Goal: Navigation & Orientation: Find specific page/section

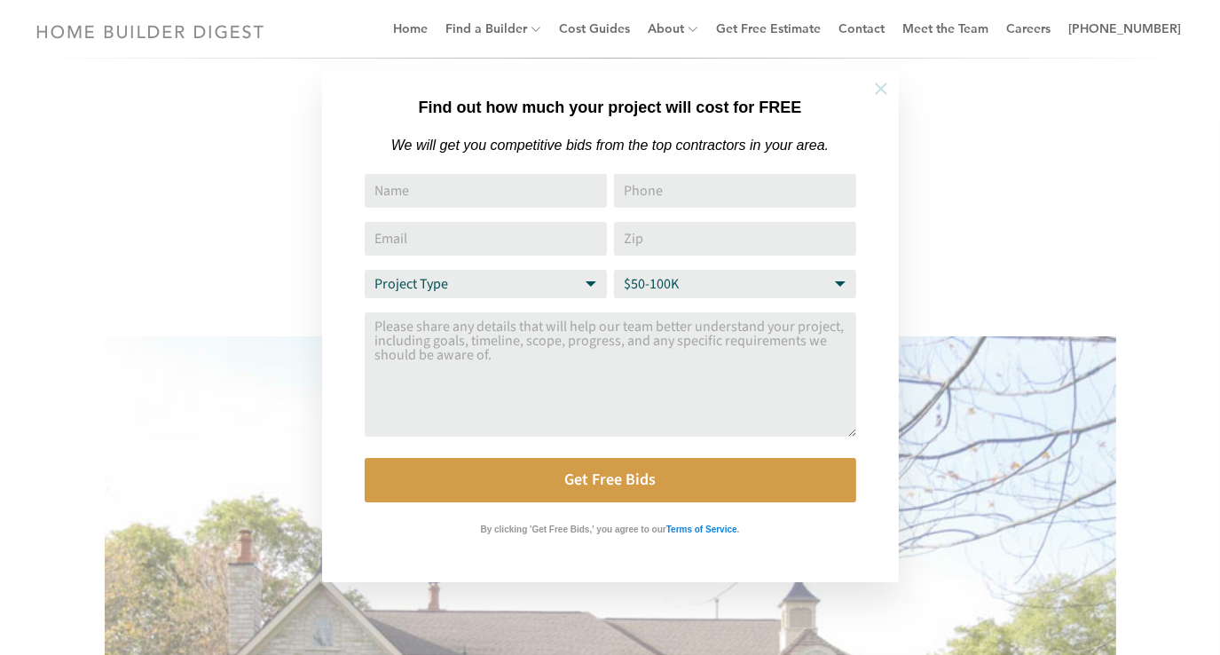
click at [885, 86] on icon at bounding box center [881, 89] width 20 height 20
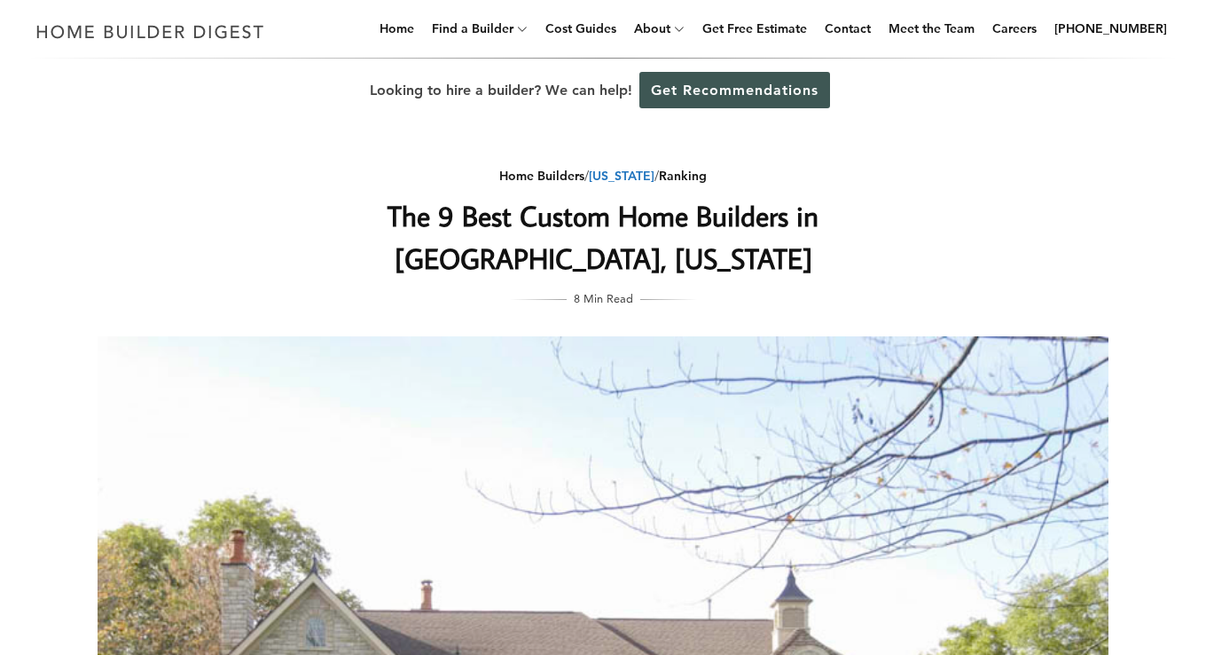
click at [622, 178] on link "[US_STATE]" at bounding box center [622, 176] width 66 height 16
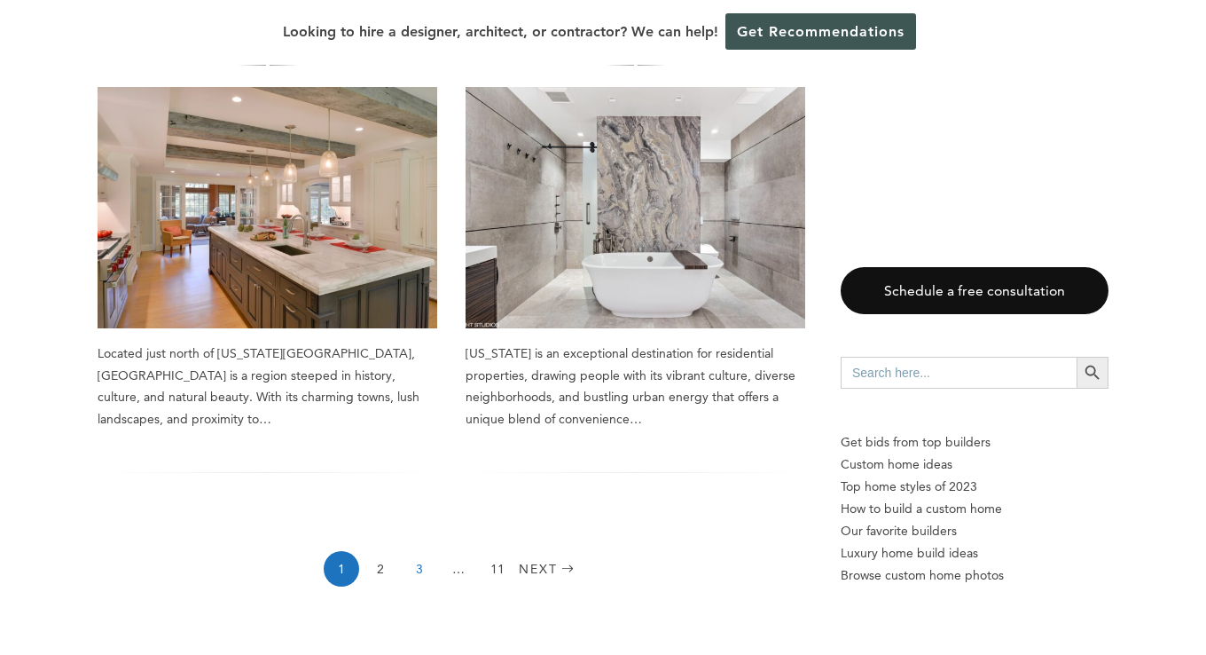
scroll to position [2572, 0]
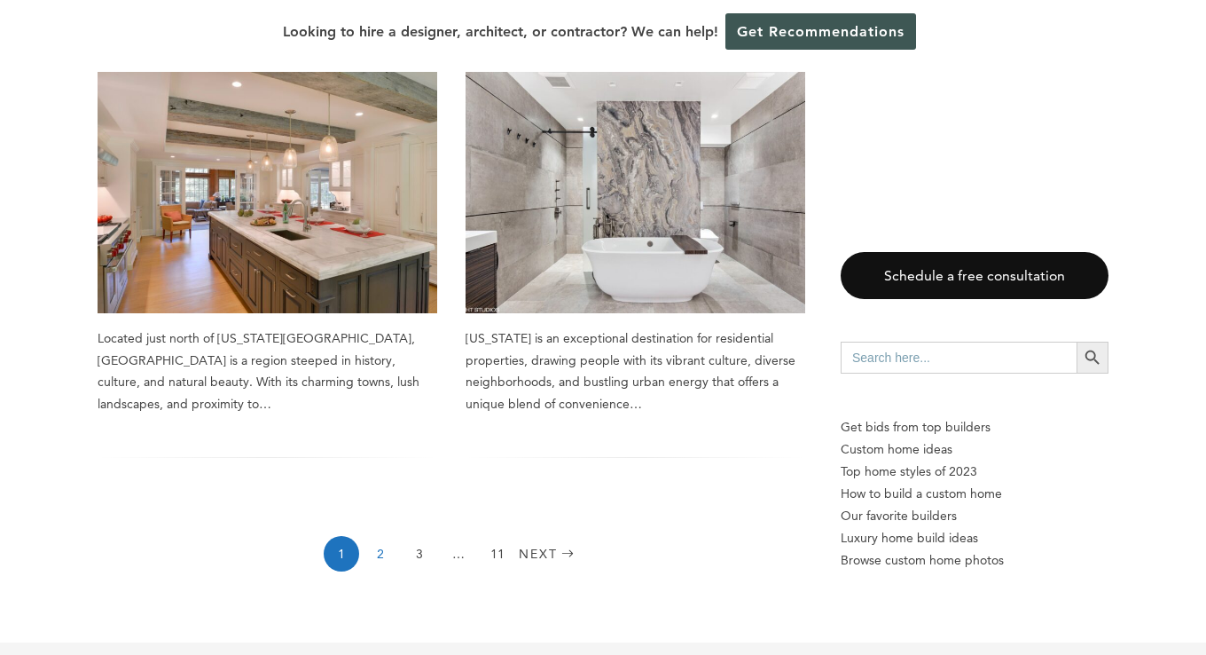
click at [380, 536] on link "2" at bounding box center [380, 553] width 35 height 35
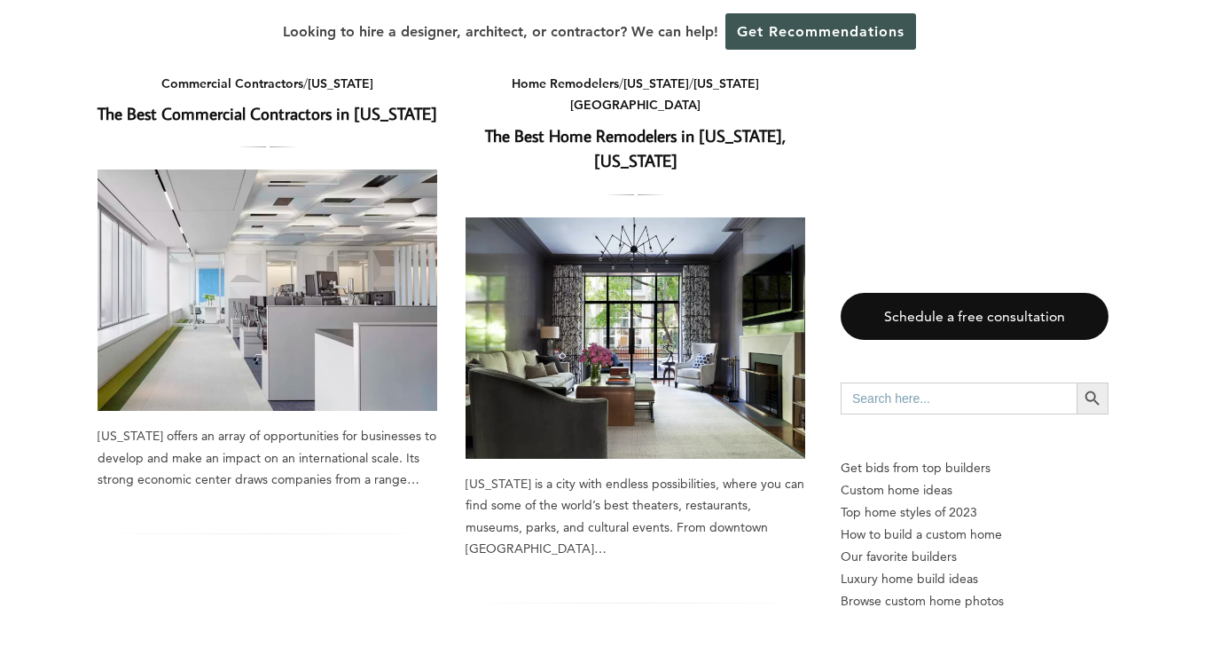
scroll to position [2750, 0]
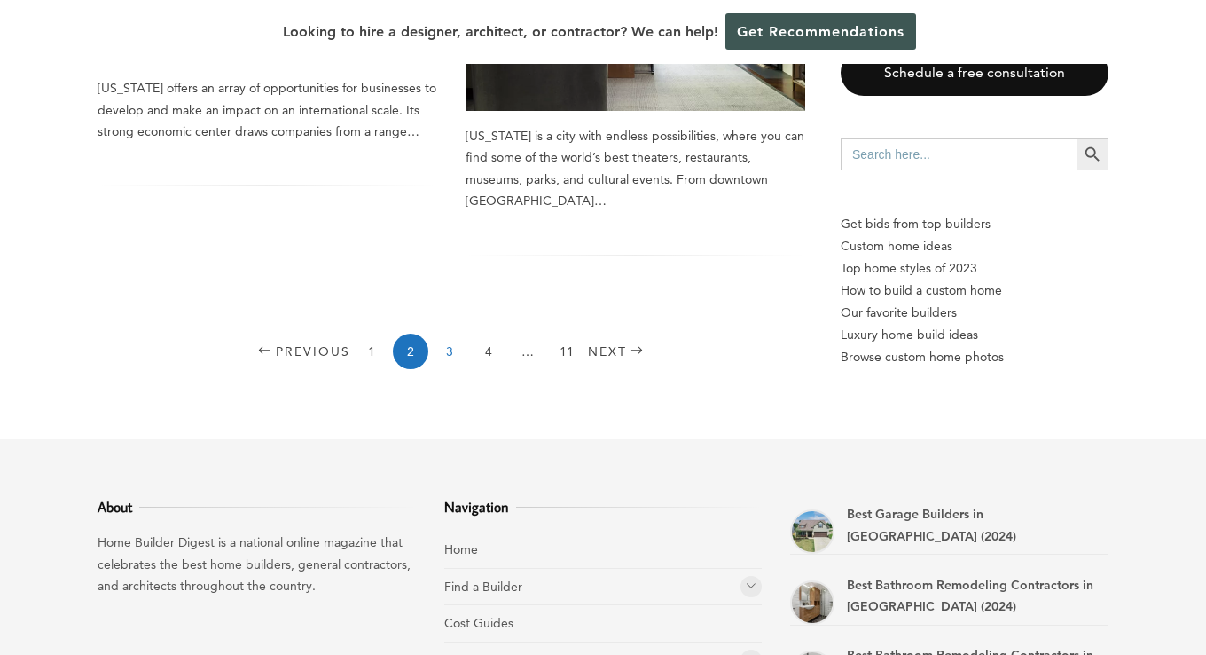
click at [444, 334] on link "3" at bounding box center [449, 351] width 35 height 35
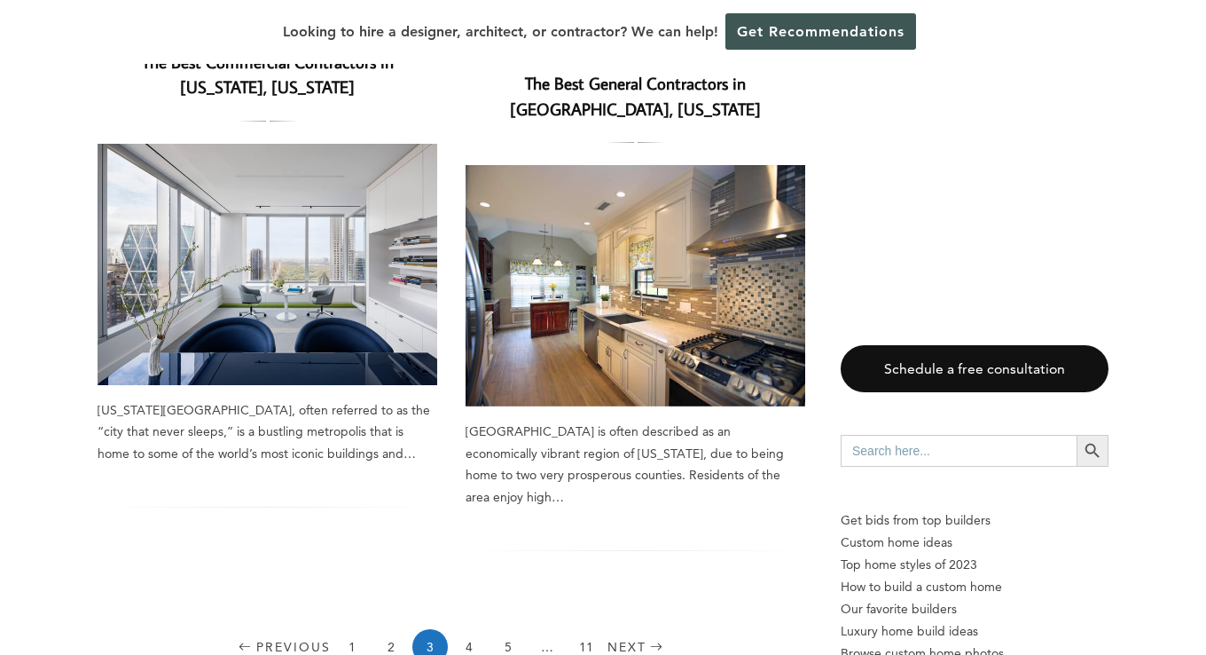
scroll to position [2839, 0]
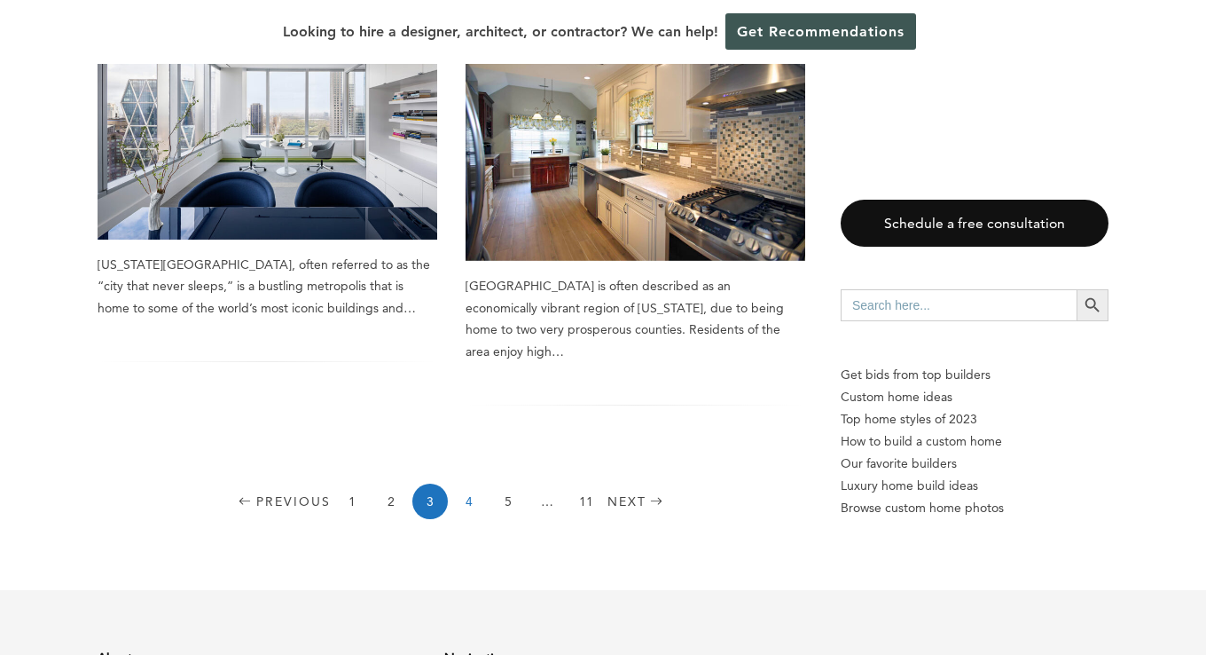
click at [465, 483] on link "4" at bounding box center [469, 500] width 35 height 35
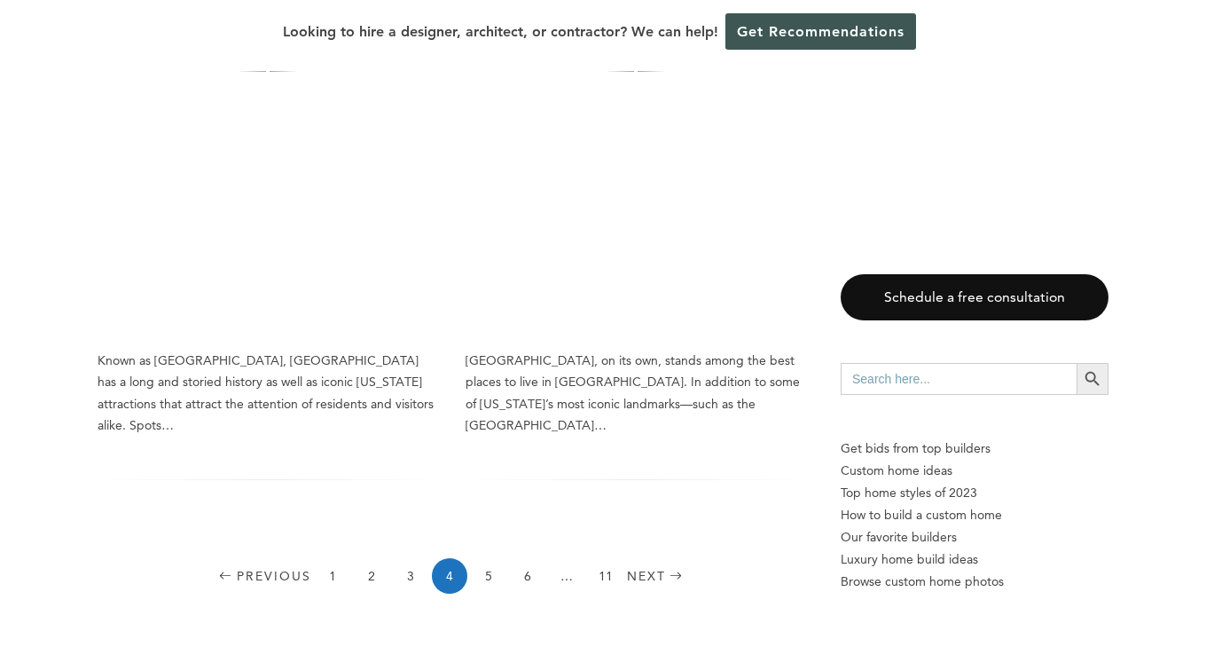
scroll to position [2661, 0]
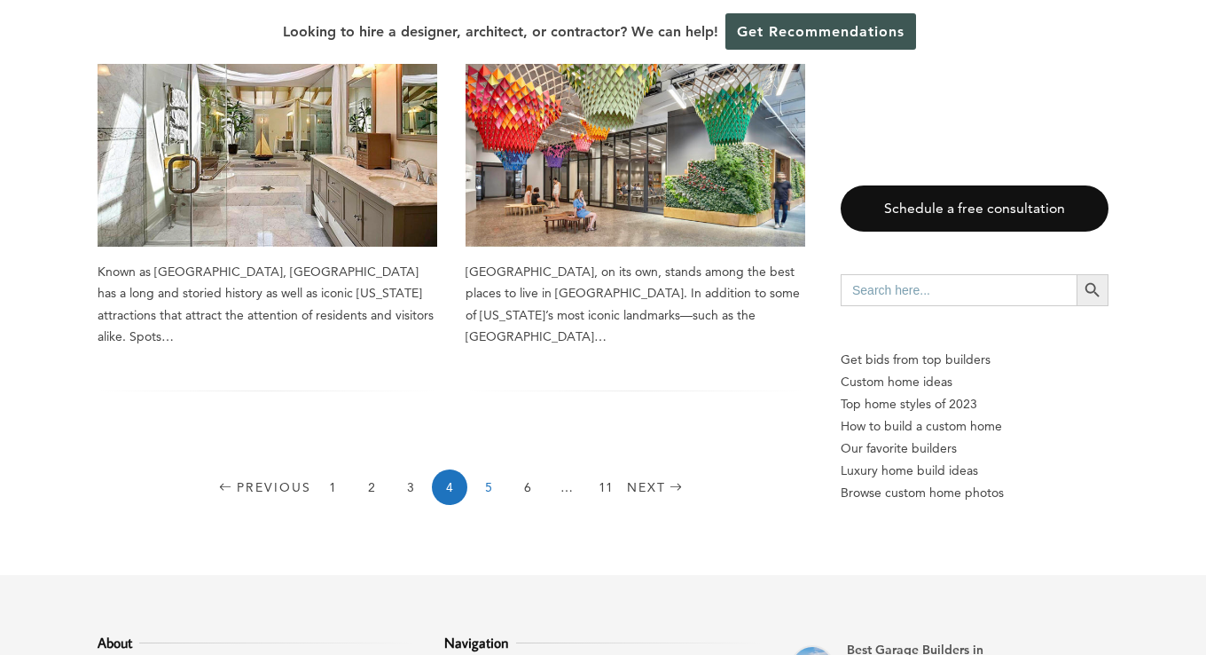
click at [498, 469] on link "5" at bounding box center [488, 486] width 35 height 35
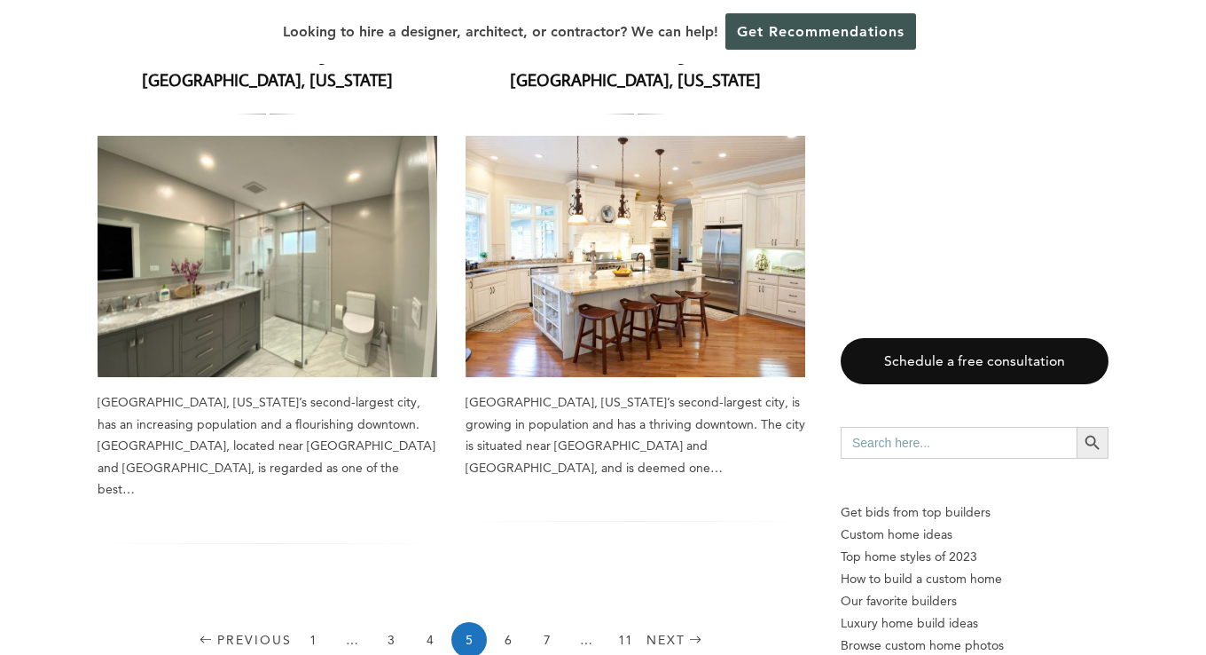
scroll to position [2572, 0]
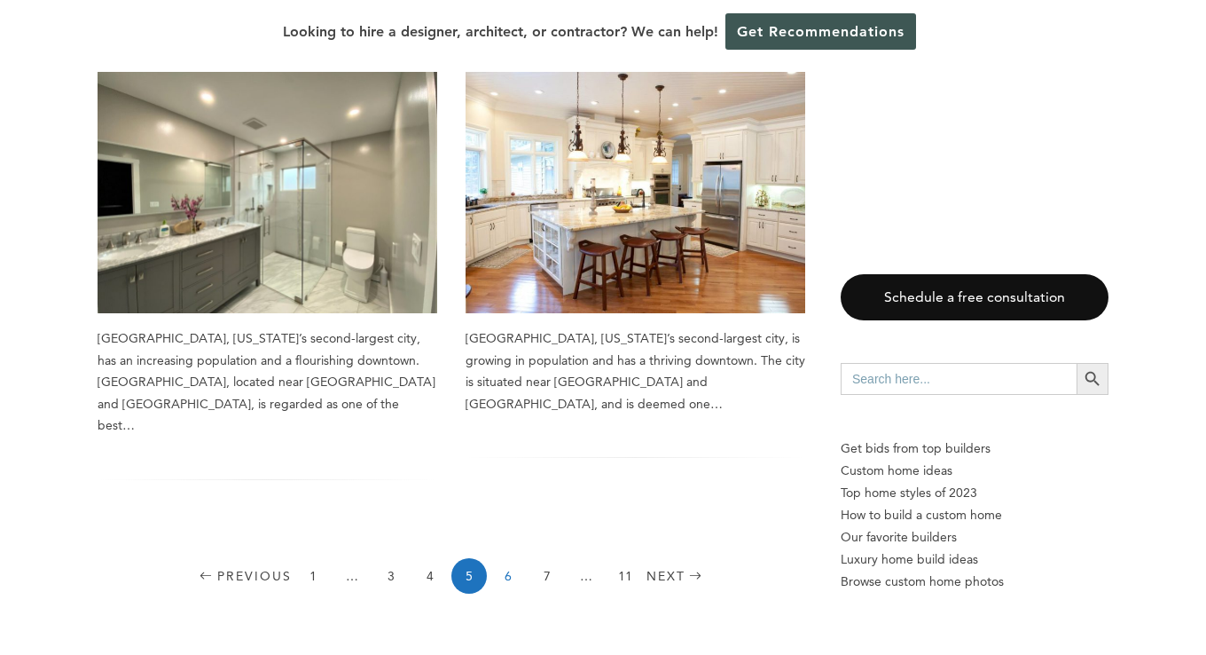
click at [507, 558] on link "6" at bounding box center [508, 575] width 35 height 35
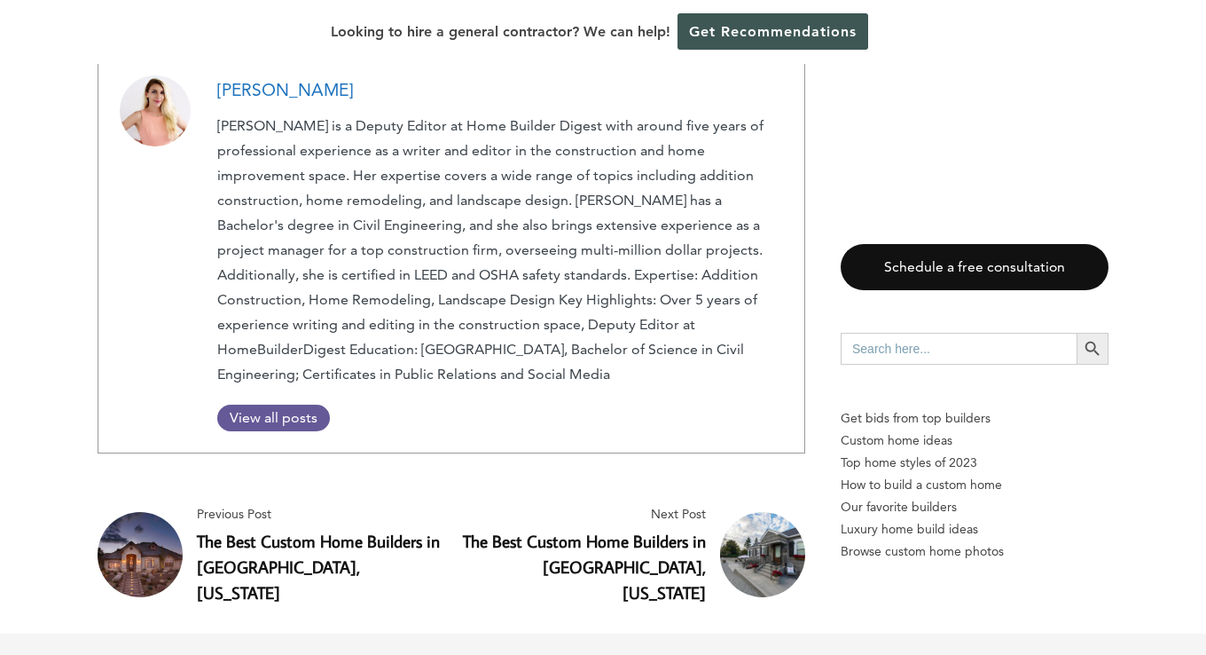
scroll to position [7540, 0]
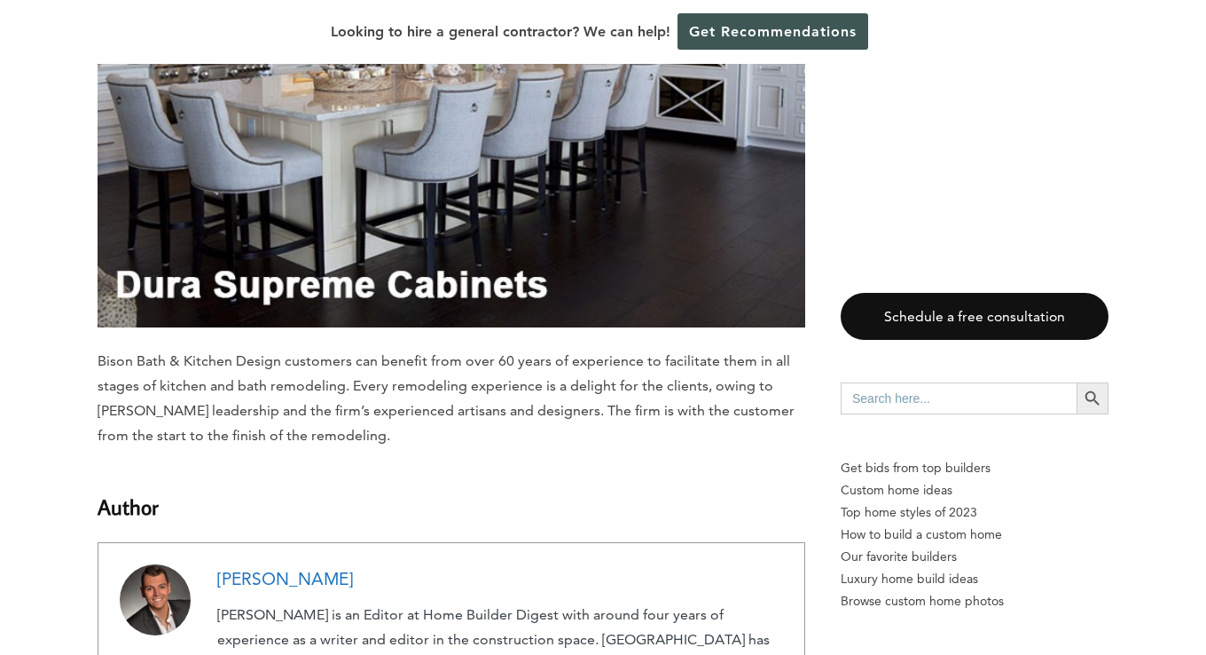
scroll to position [14902, 0]
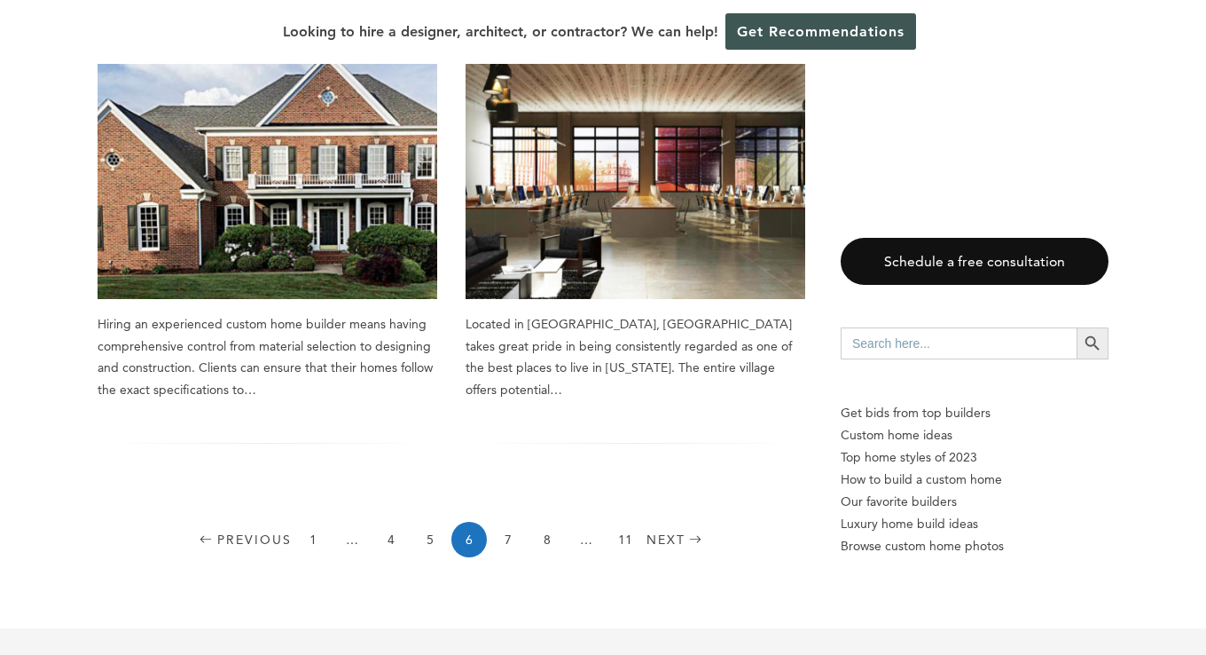
scroll to position [2661, 0]
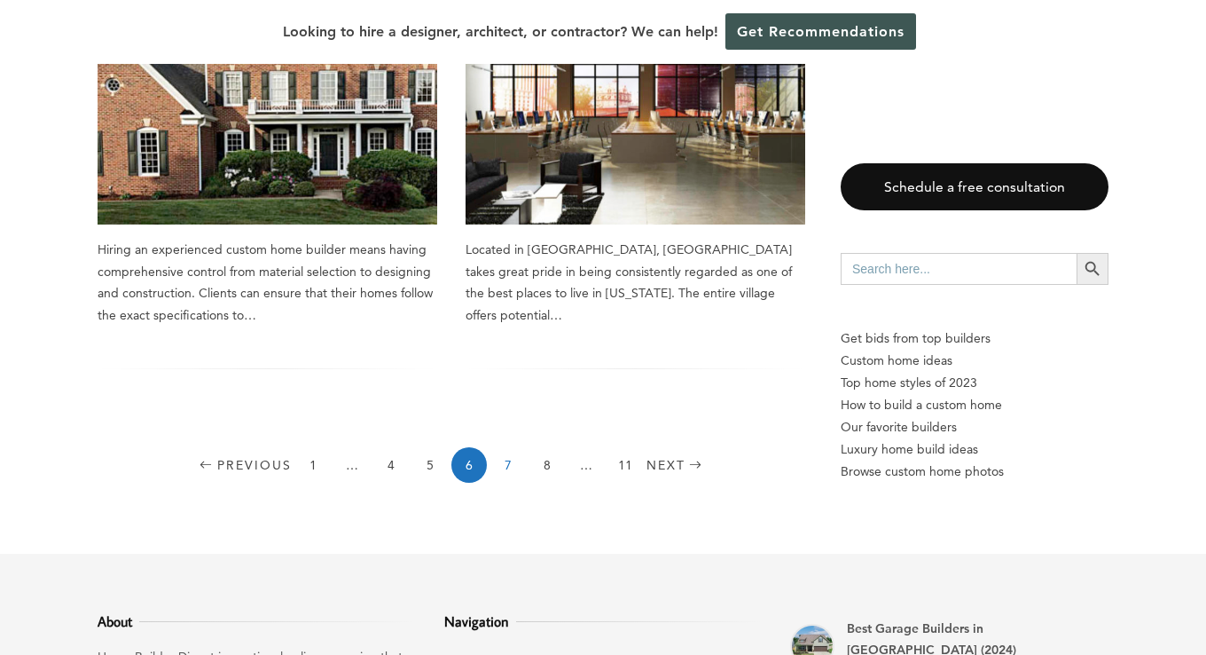
click at [499, 447] on link "7" at bounding box center [508, 464] width 35 height 35
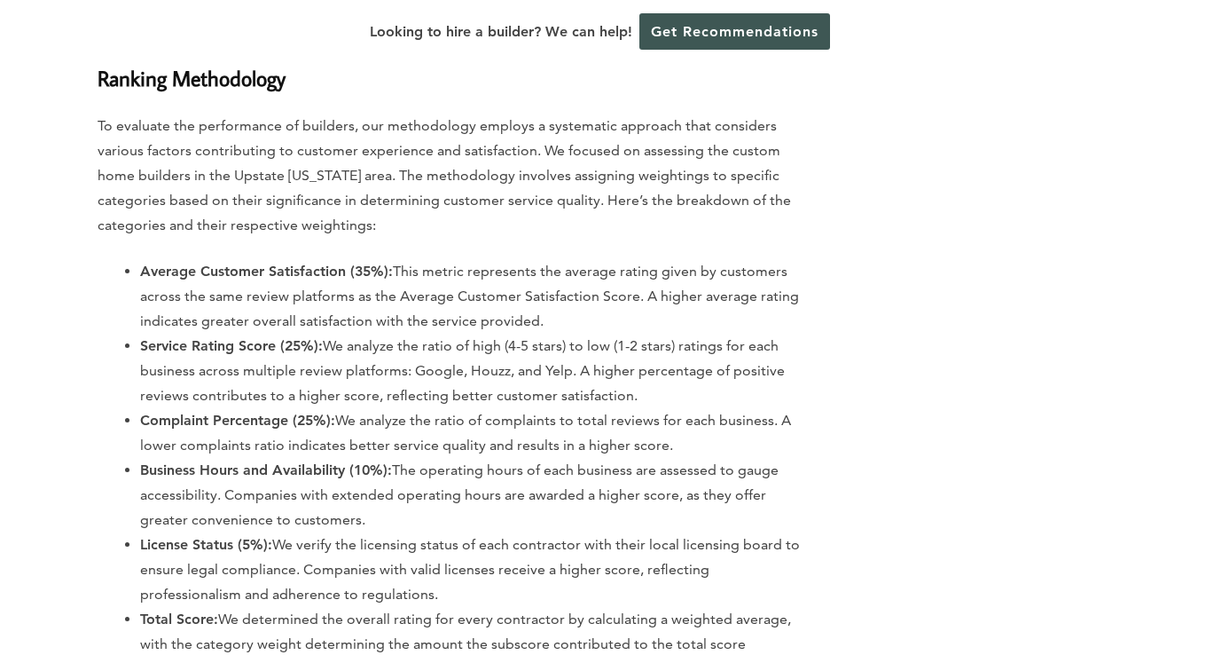
scroll to position [28385, 0]
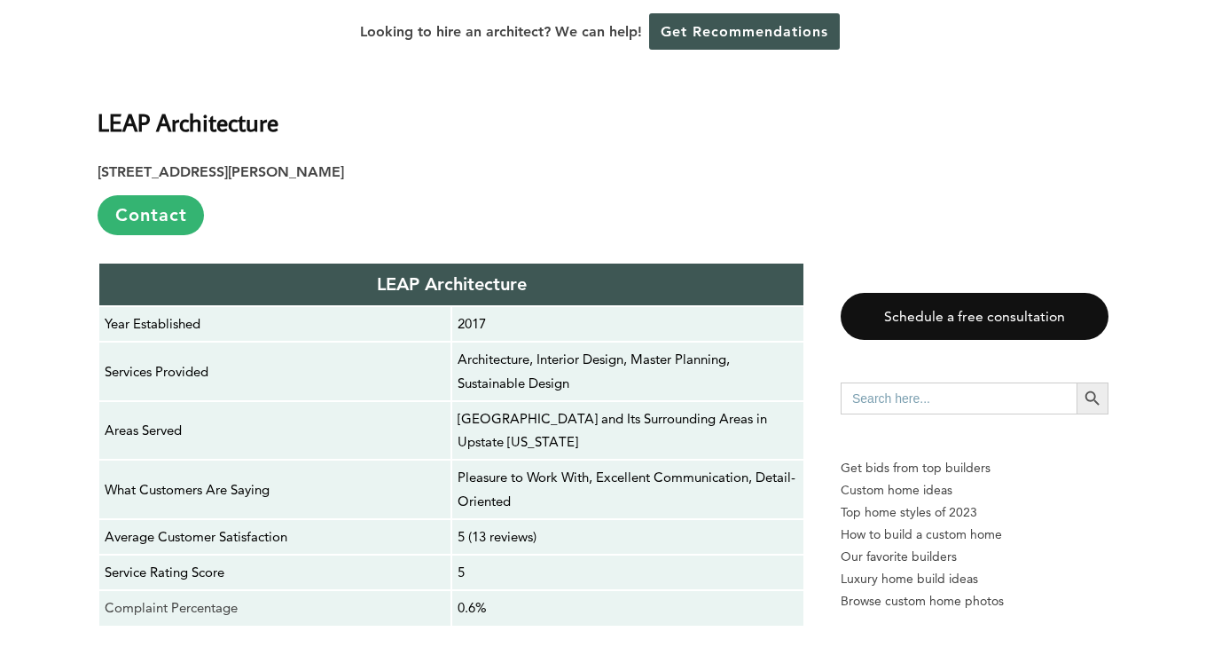
scroll to position [7983, 0]
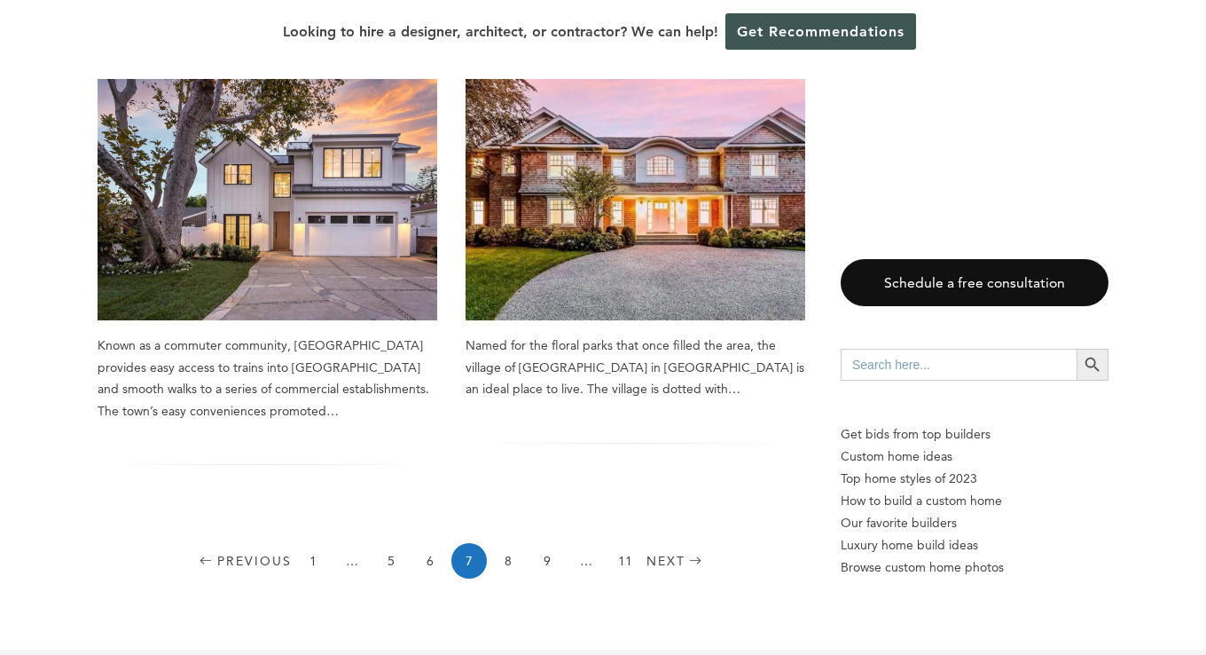
scroll to position [2572, 0]
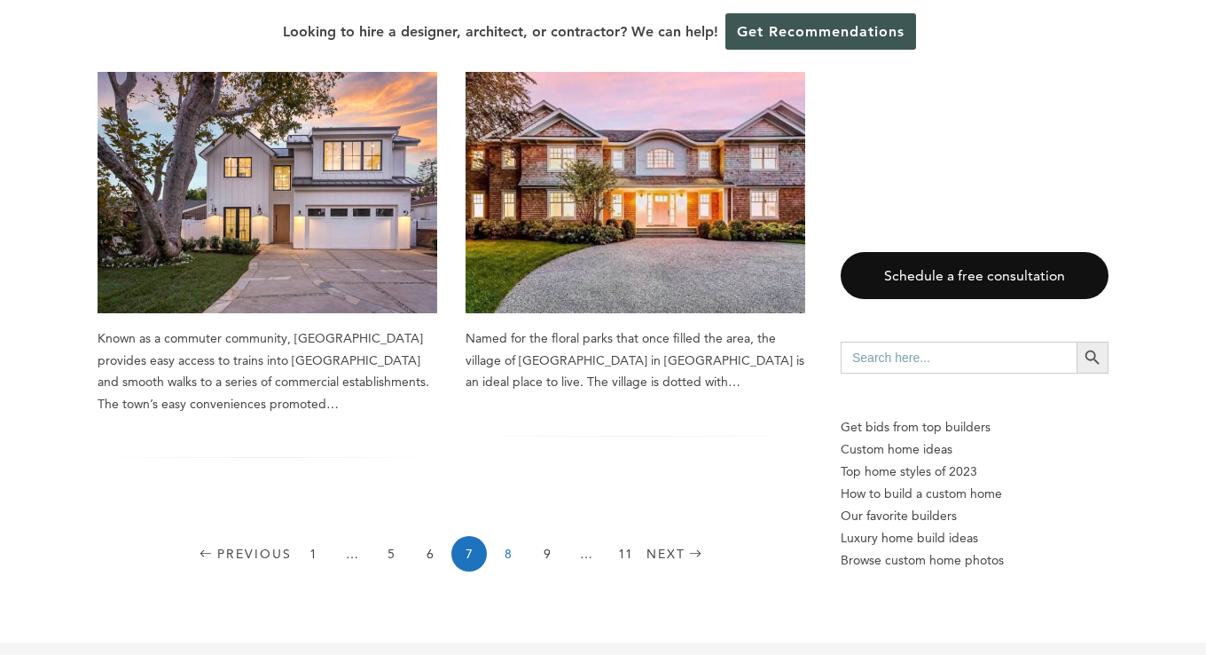
click at [515, 536] on link "8" at bounding box center [508, 553] width 35 height 35
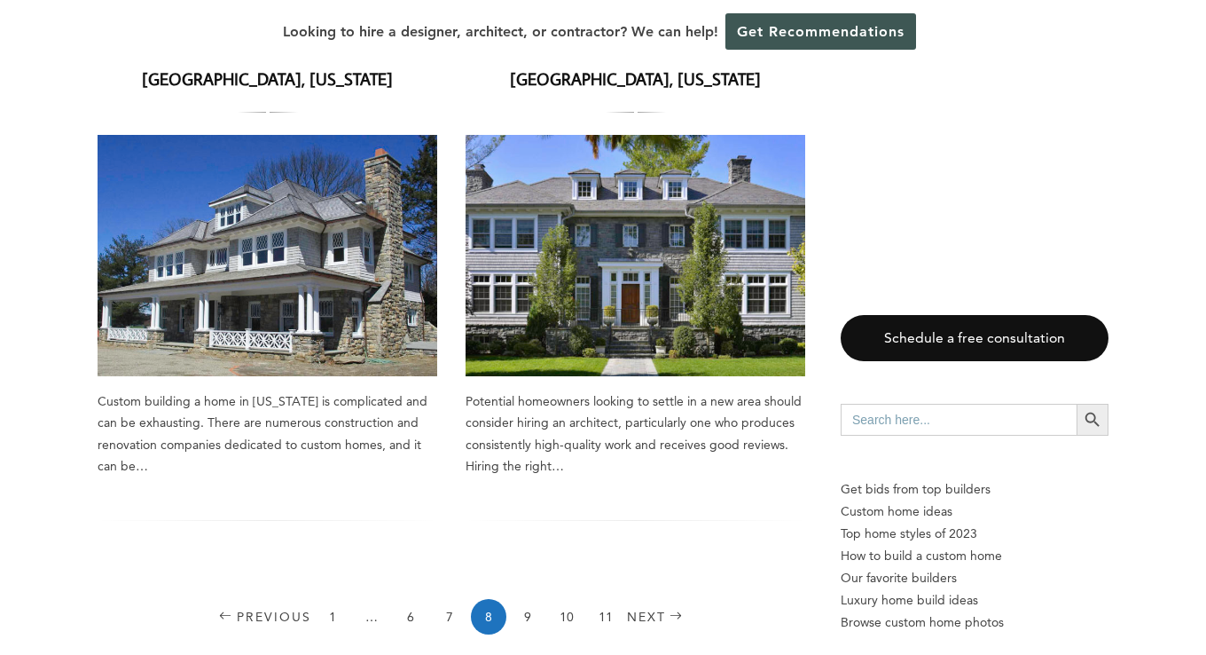
scroll to position [2572, 0]
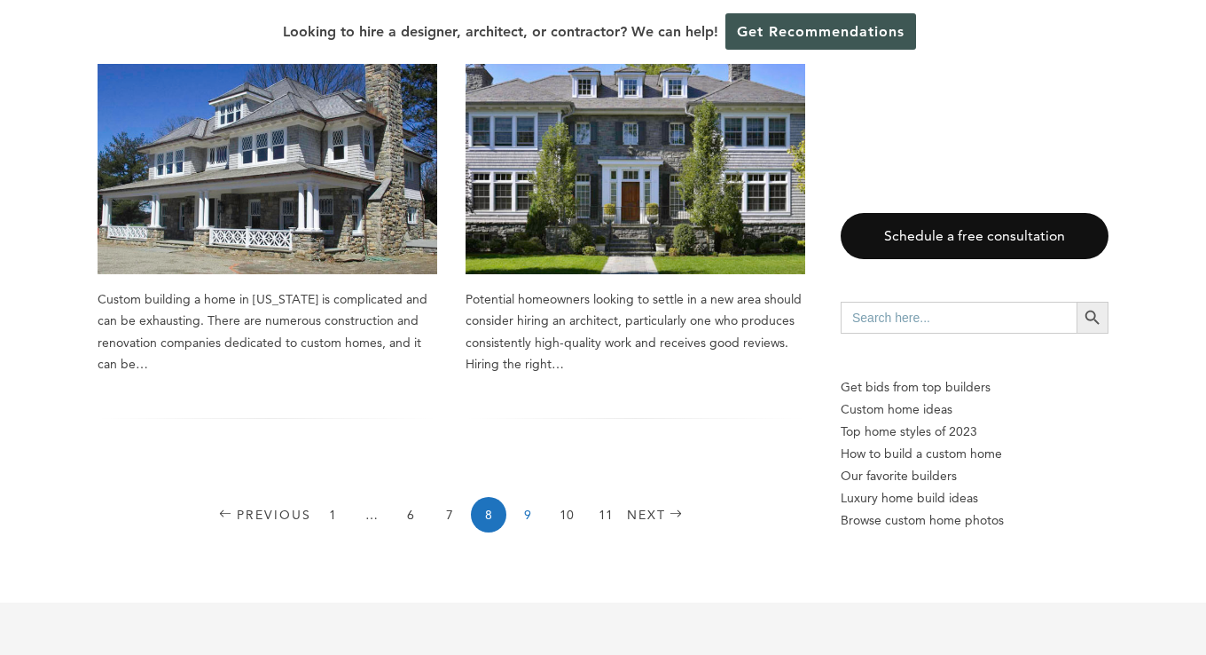
click at [523, 497] on link "9" at bounding box center [527, 514] width 35 height 35
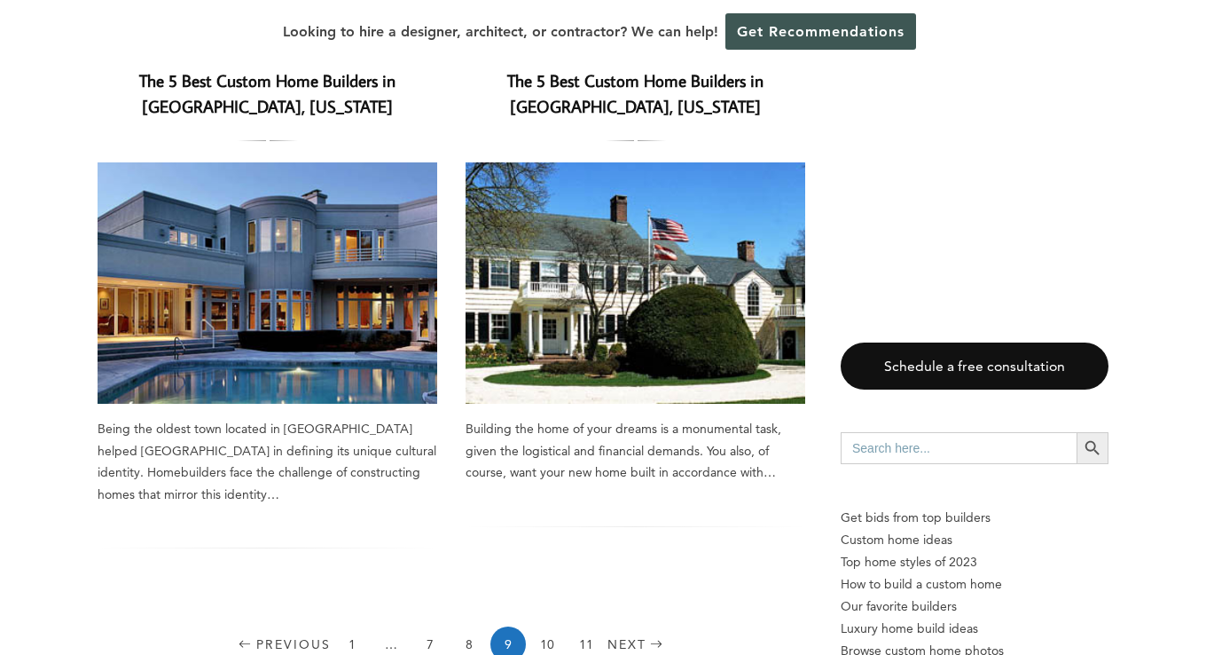
scroll to position [2750, 0]
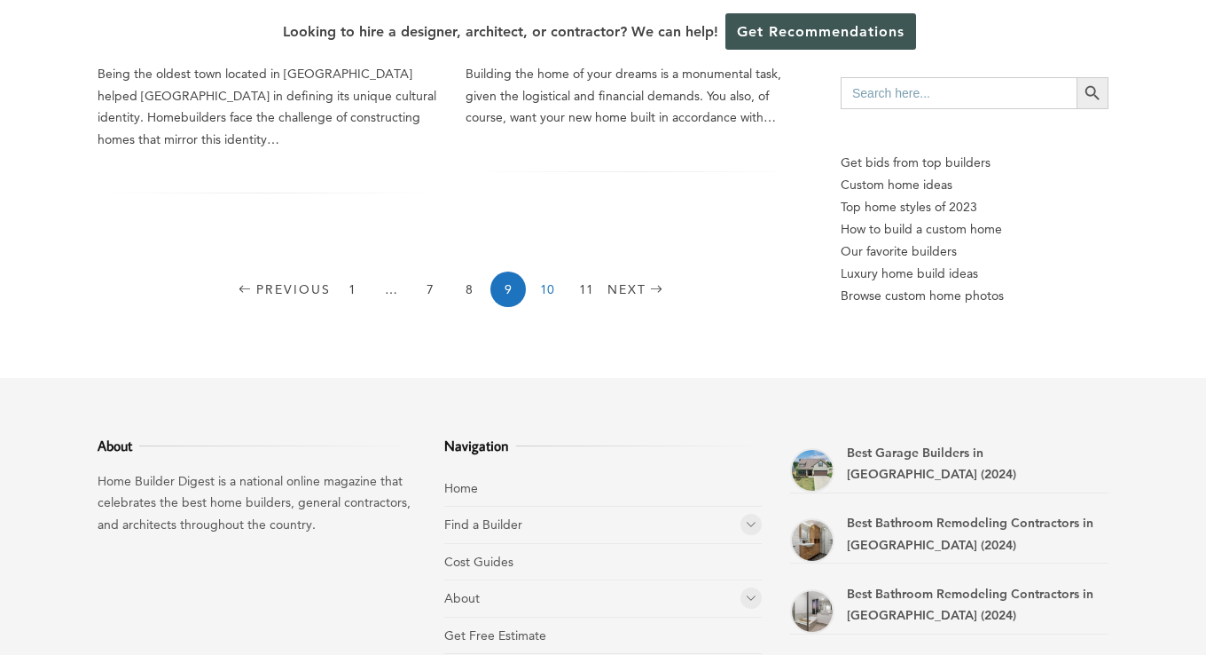
click at [546, 273] on link "10" at bounding box center [547, 288] width 35 height 35
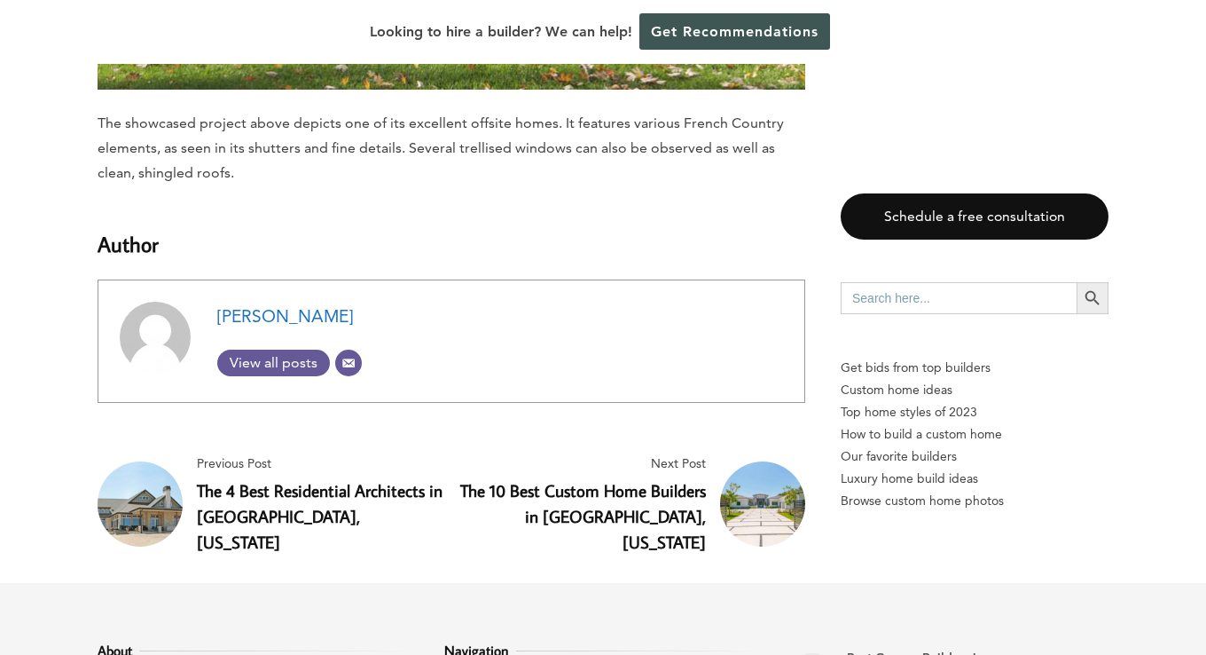
scroll to position [10645, 0]
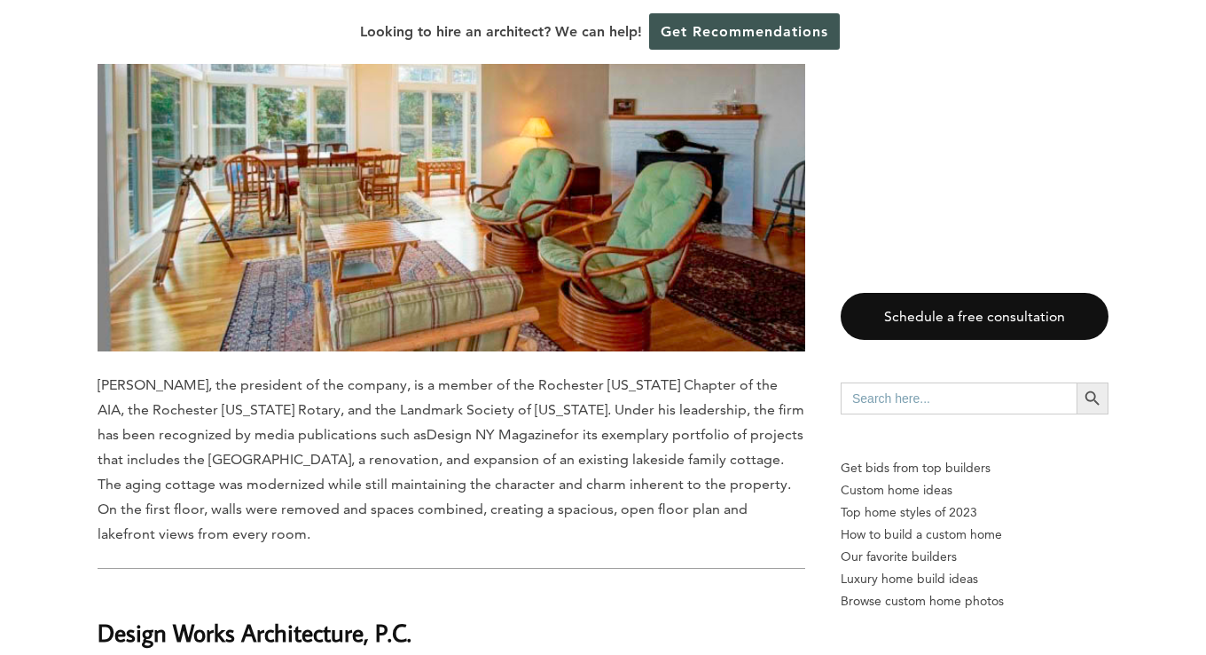
scroll to position [5411, 0]
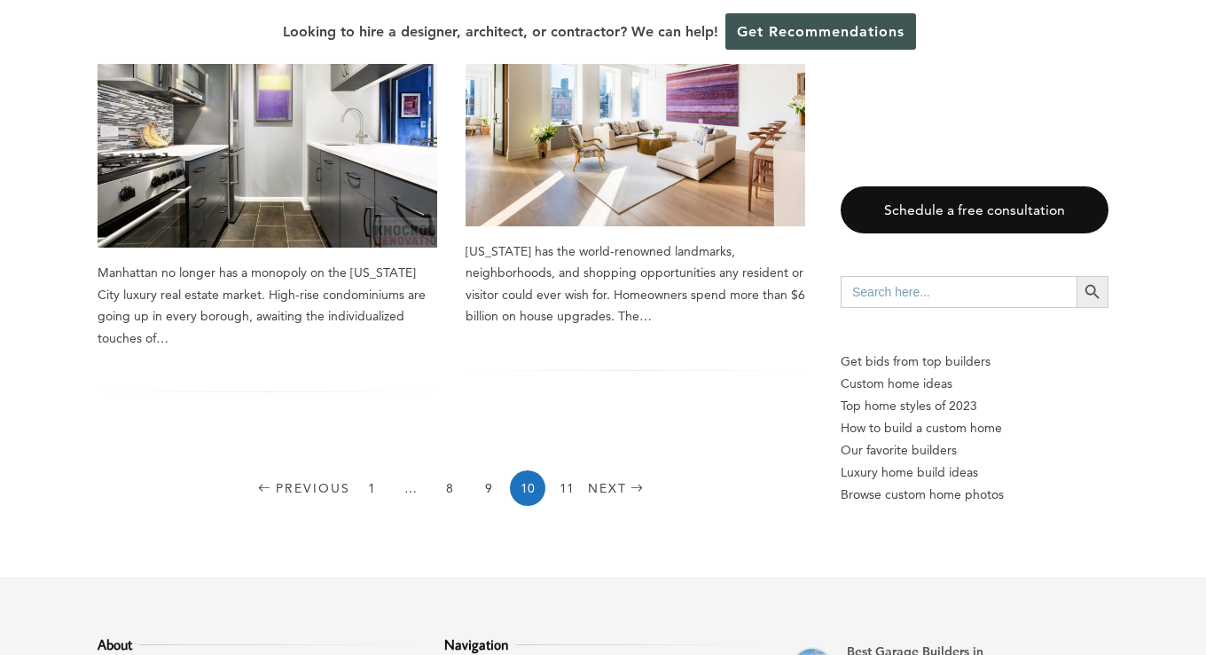
scroll to position [2750, 0]
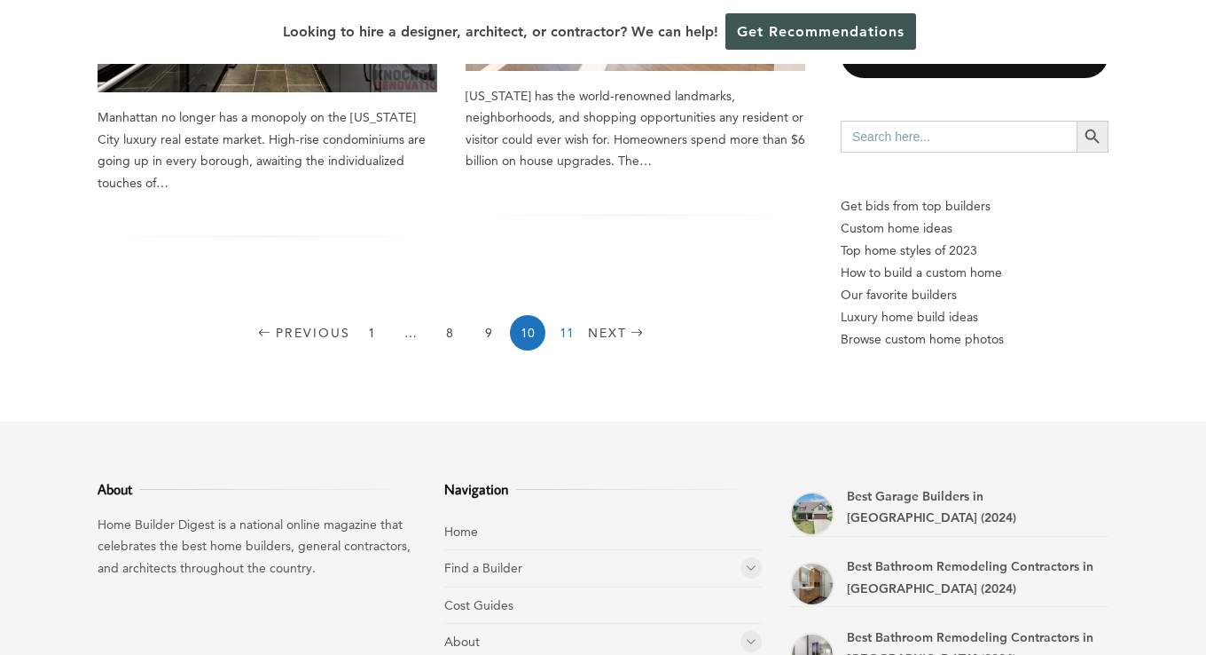
click at [557, 332] on link "11" at bounding box center [566, 332] width 35 height 35
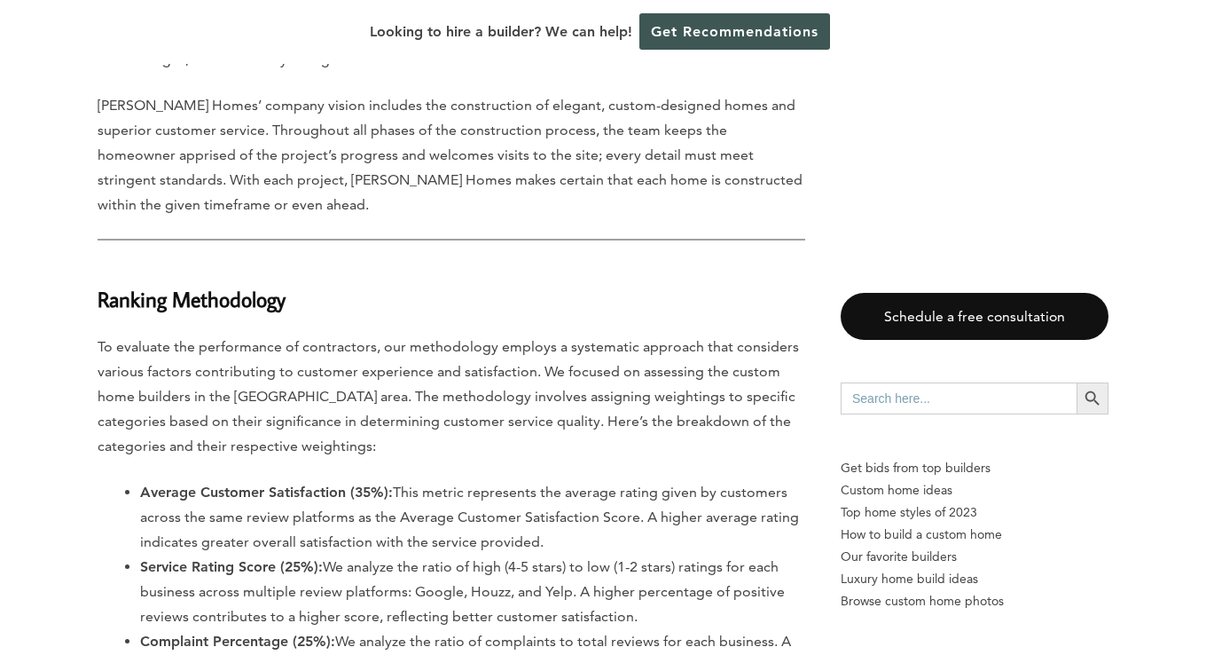
scroll to position [14459, 0]
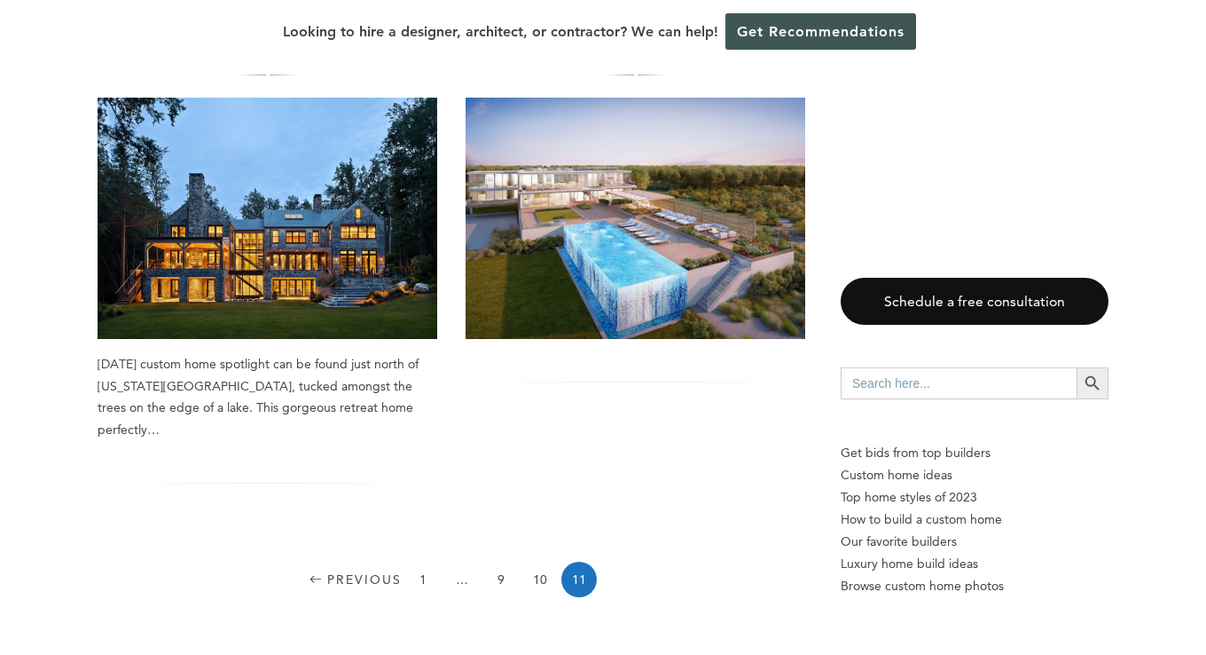
scroll to position [266, 0]
